Goal: Task Accomplishment & Management: Complete application form

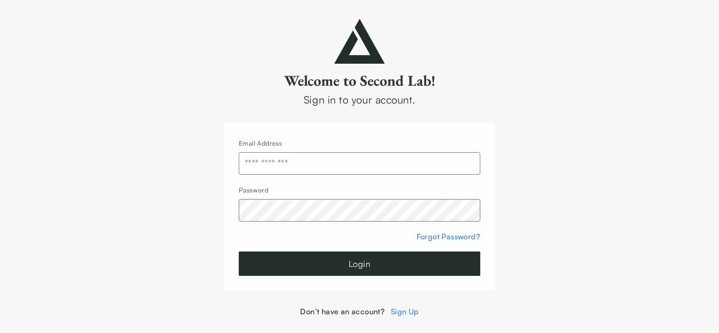
click at [289, 164] on input "text" at bounding box center [359, 163] width 241 height 22
type input "**********"
click at [239, 251] on button "Login" at bounding box center [359, 263] width 241 height 24
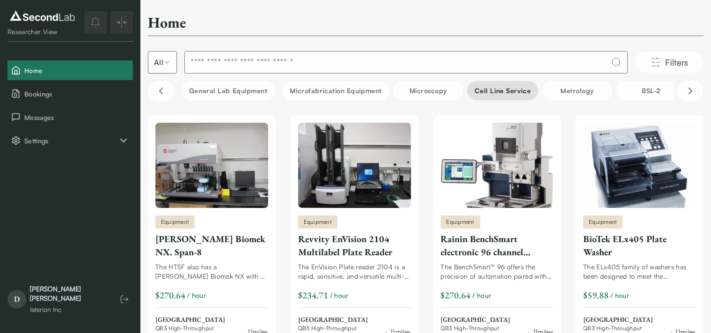
click at [513, 93] on button "Cell line service" at bounding box center [502, 90] width 71 height 19
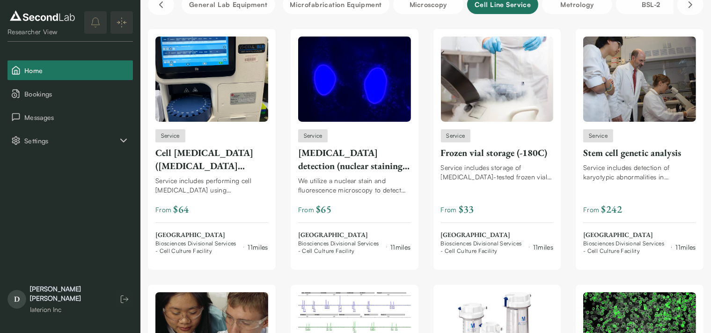
scroll to position [87, 0]
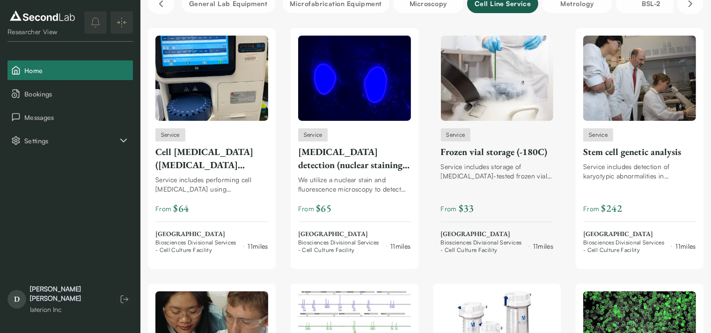
click at [464, 154] on div "Frozen vial storage (-180C)" at bounding box center [497, 151] width 113 height 13
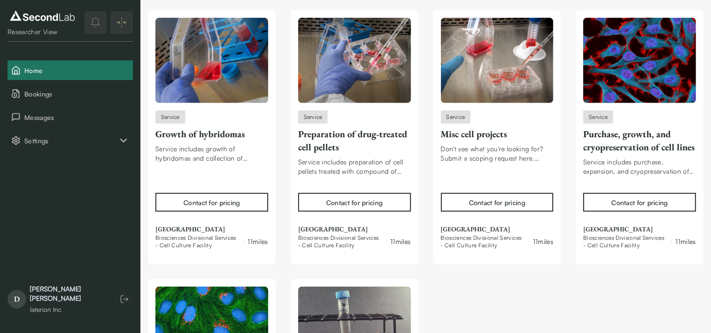
scroll to position [632, 0]
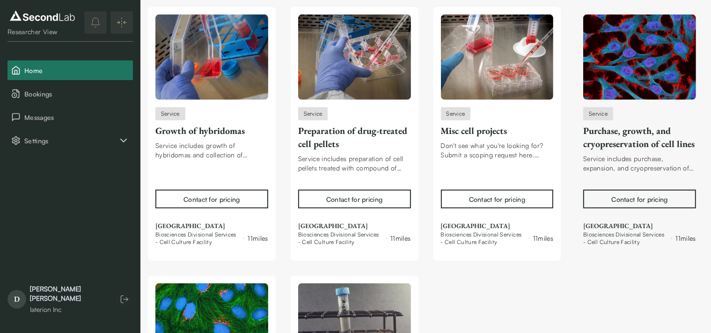
click at [633, 201] on div "Contact for pricing" at bounding box center [639, 199] width 56 height 10
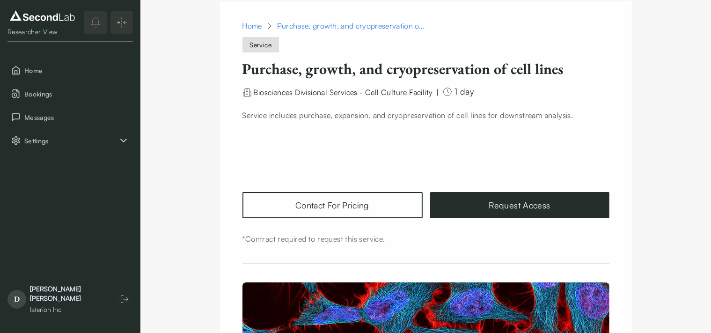
scroll to position [20, 0]
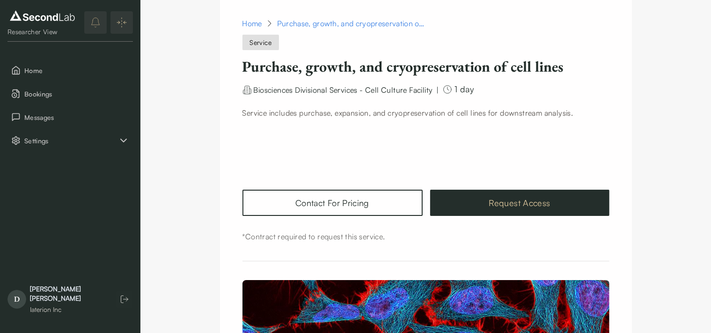
click at [533, 198] on link "Request Access" at bounding box center [519, 203] width 179 height 26
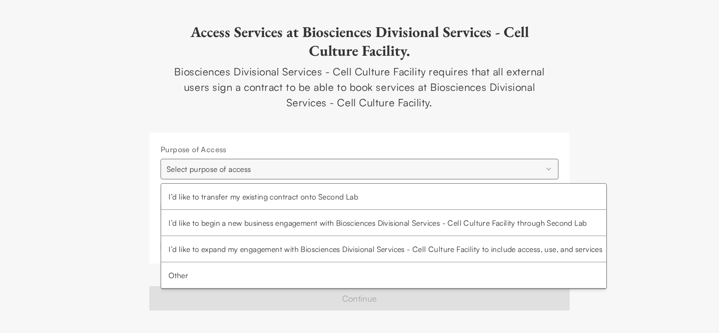
click at [549, 172] on html "**********" at bounding box center [359, 166] width 719 height 333
select select "**********"
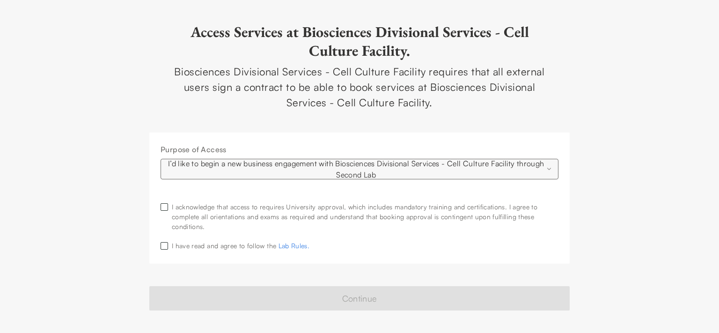
click at [163, 205] on button "button" at bounding box center [164, 206] width 7 height 7
click at [161, 244] on button "button" at bounding box center [164, 245] width 7 height 7
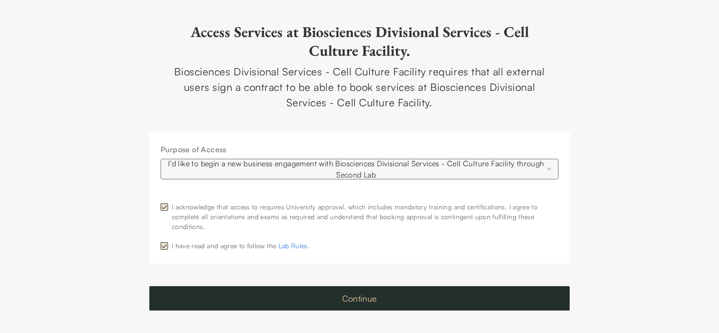
click at [269, 300] on button "Continue" at bounding box center [359, 298] width 420 height 24
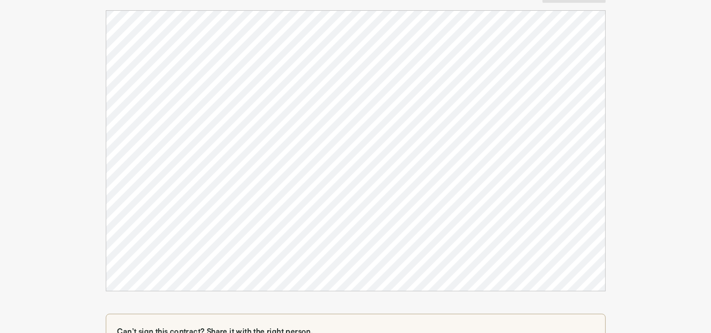
scroll to position [127, 0]
click at [680, 119] on div "Service Agreement To request University of California, Berkeley lab services, p…" at bounding box center [355, 266] width 711 height 712
click at [640, 42] on div "Service Agreement To request University of California, Berkeley lab services, p…" at bounding box center [355, 266] width 711 height 712
click at [609, 20] on div "Service Agreement To request University of California, Berkeley lab services, p…" at bounding box center [355, 266] width 515 height 712
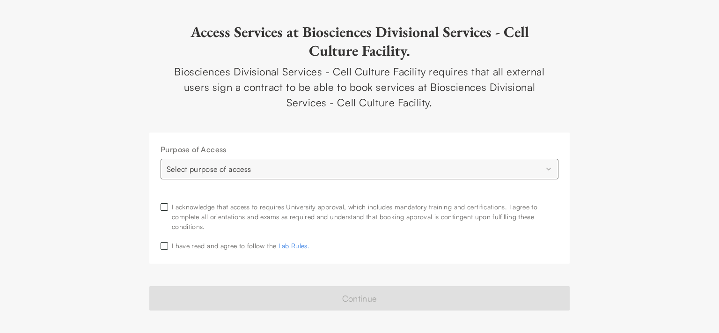
click at [164, 206] on button "button" at bounding box center [164, 206] width 7 height 7
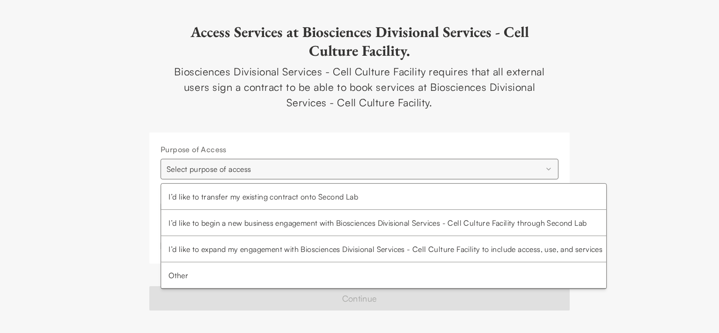
click at [553, 168] on html "**********" at bounding box center [359, 166] width 719 height 333
select select "**********"
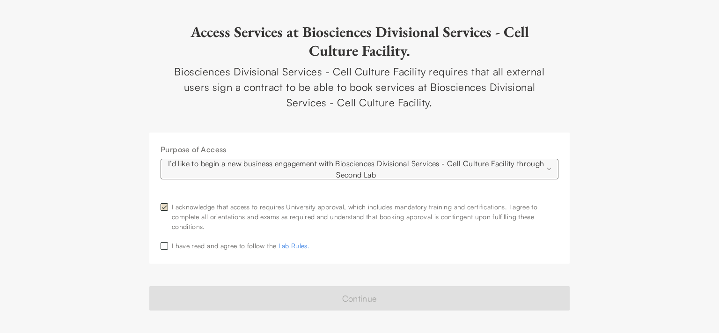
click at [167, 245] on button "button" at bounding box center [164, 245] width 7 height 7
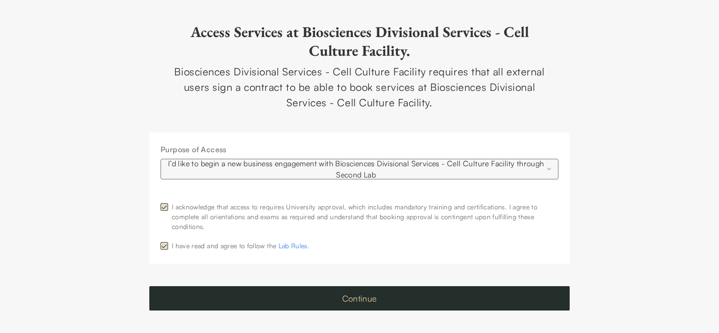
click at [373, 300] on button "Continue" at bounding box center [359, 298] width 420 height 24
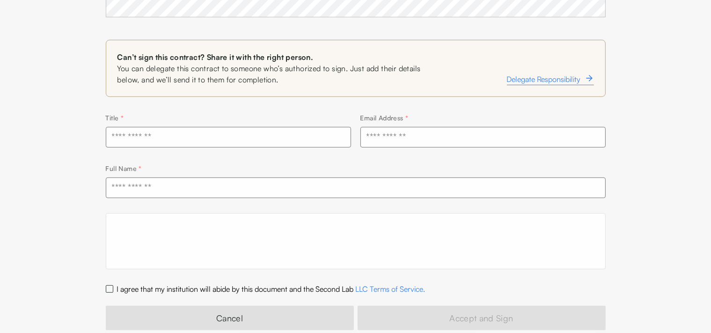
scroll to position [391, 0]
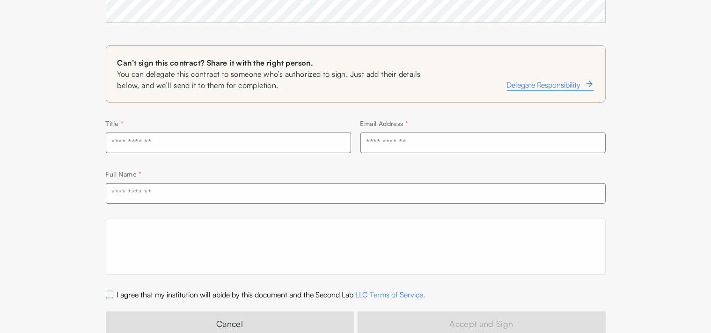
click at [507, 104] on div "Can’t sign this contract? Share it with the right person. You can delegate this…" at bounding box center [356, 190] width 500 height 290
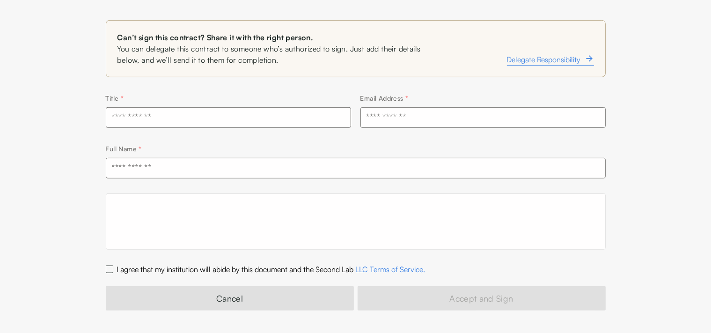
click at [438, 132] on form "Title * Email Address * Full Name * I agree that my institution will abide by t…" at bounding box center [356, 201] width 500 height 218
